Goal: Navigation & Orientation: Find specific page/section

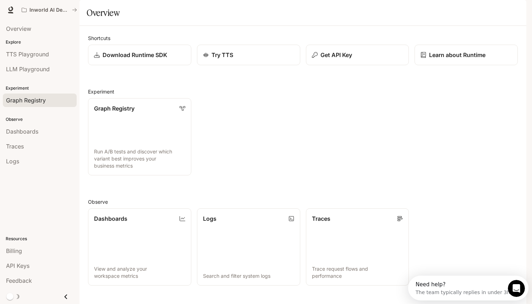
click at [39, 102] on span "Graph Registry" at bounding box center [26, 100] width 40 height 9
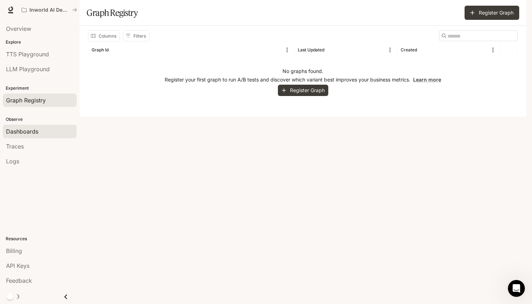
click at [27, 130] on span "Dashboards" at bounding box center [22, 131] width 32 height 9
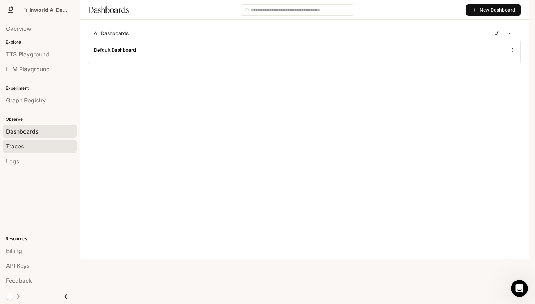
click at [35, 145] on div "Traces" at bounding box center [39, 146] width 67 height 9
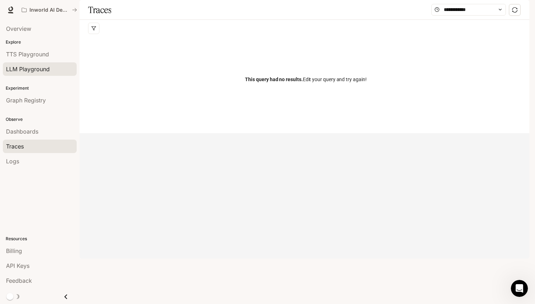
click at [46, 68] on span "LLM Playground" at bounding box center [28, 69] width 44 height 9
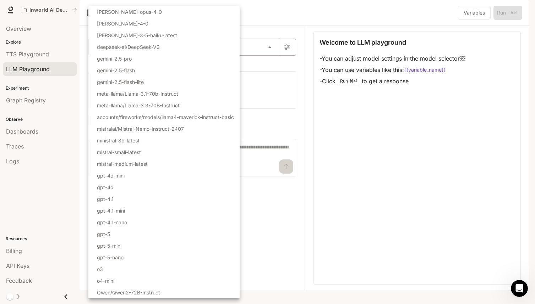
click at [157, 67] on body "Skip to main content Inworld AI Demos Runtime Runtime Documentation Documentati…" at bounding box center [267, 152] width 535 height 304
click at [51, 205] on div at bounding box center [267, 152] width 535 height 304
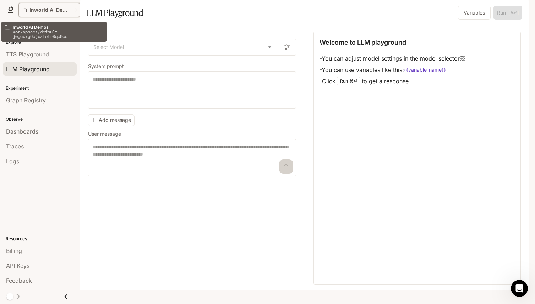
click at [54, 10] on p "Inworld AI Demos" at bounding box center [49, 10] width 40 height 6
